Goal: Information Seeking & Learning: Learn about a topic

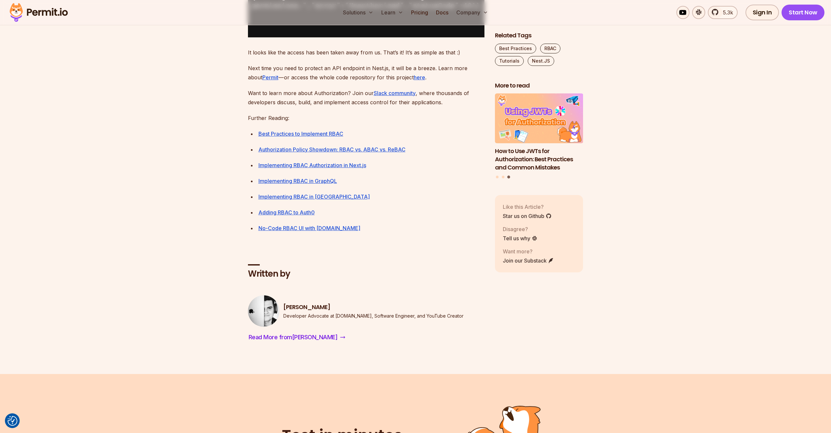
scroll to position [5485, 0]
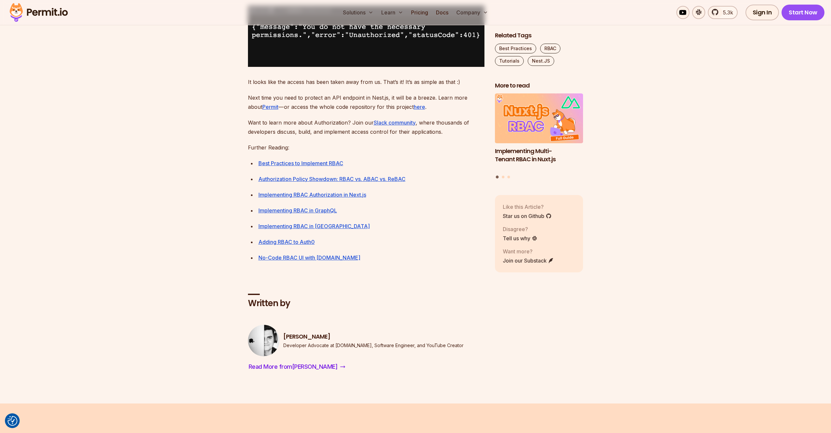
click at [39, 15] on img at bounding box center [39, 12] width 64 height 22
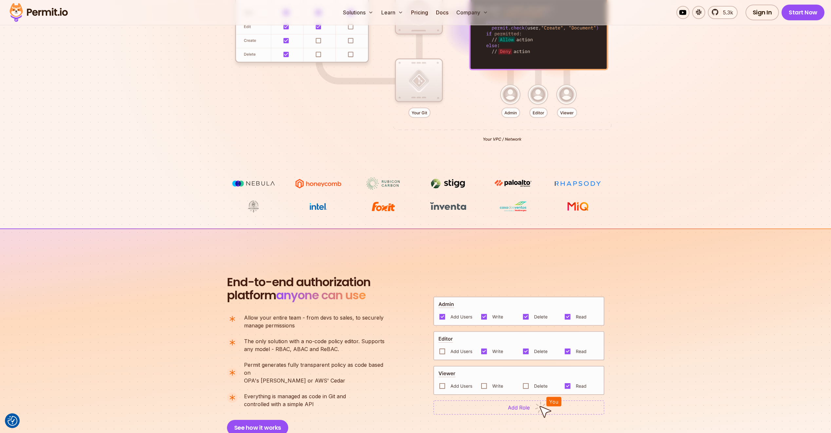
scroll to position [281, 0]
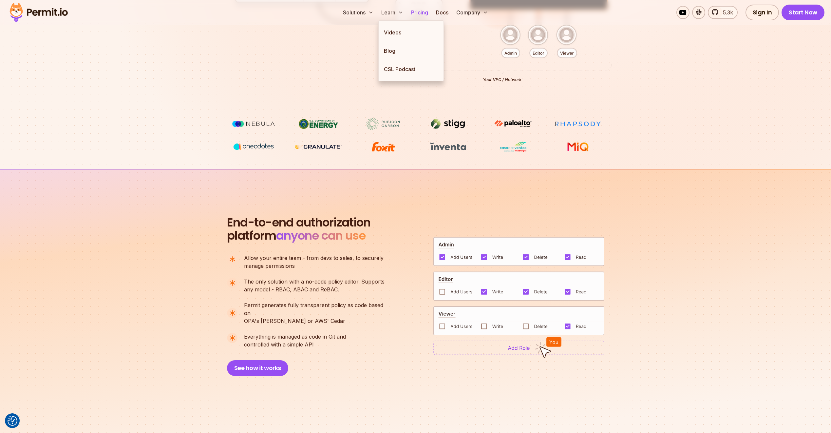
click at [425, 10] on link "Pricing" at bounding box center [420, 12] width 22 height 13
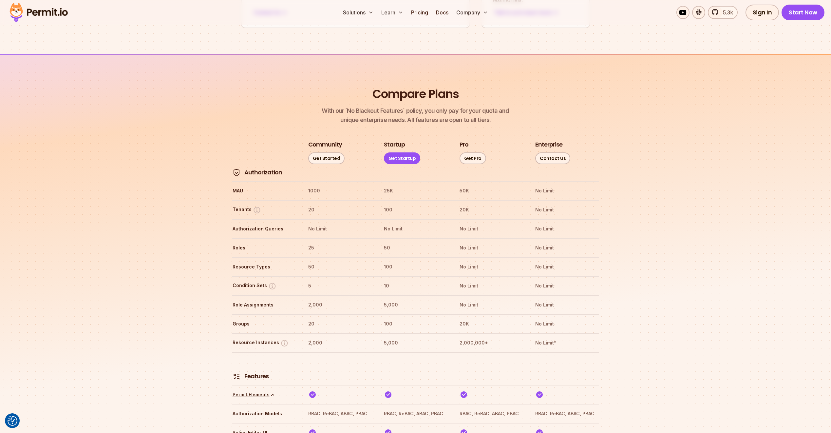
scroll to position [721, 0]
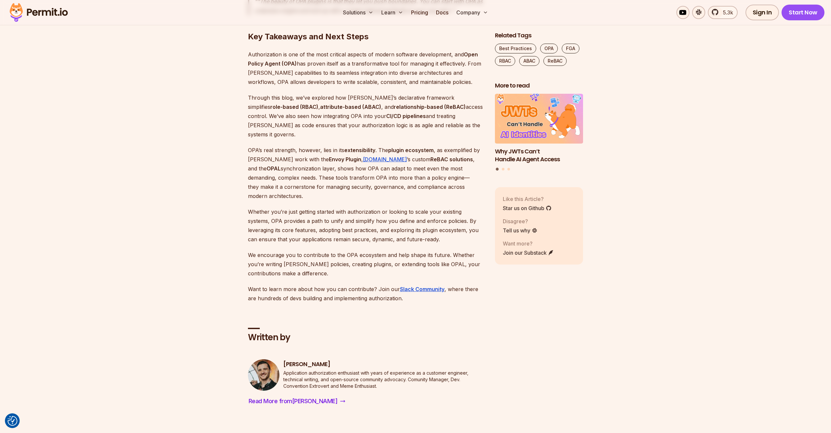
scroll to position [3257, 0]
